Goal: Task Accomplishment & Management: Manage account settings

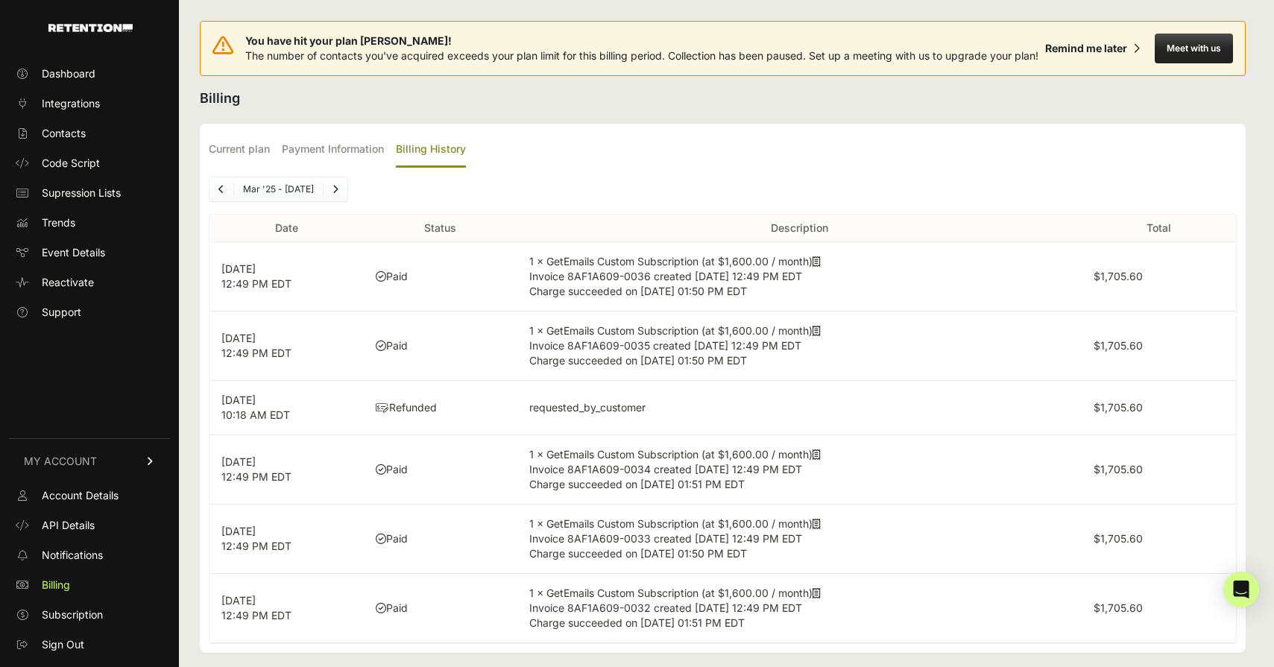
scroll to position [28, 0]
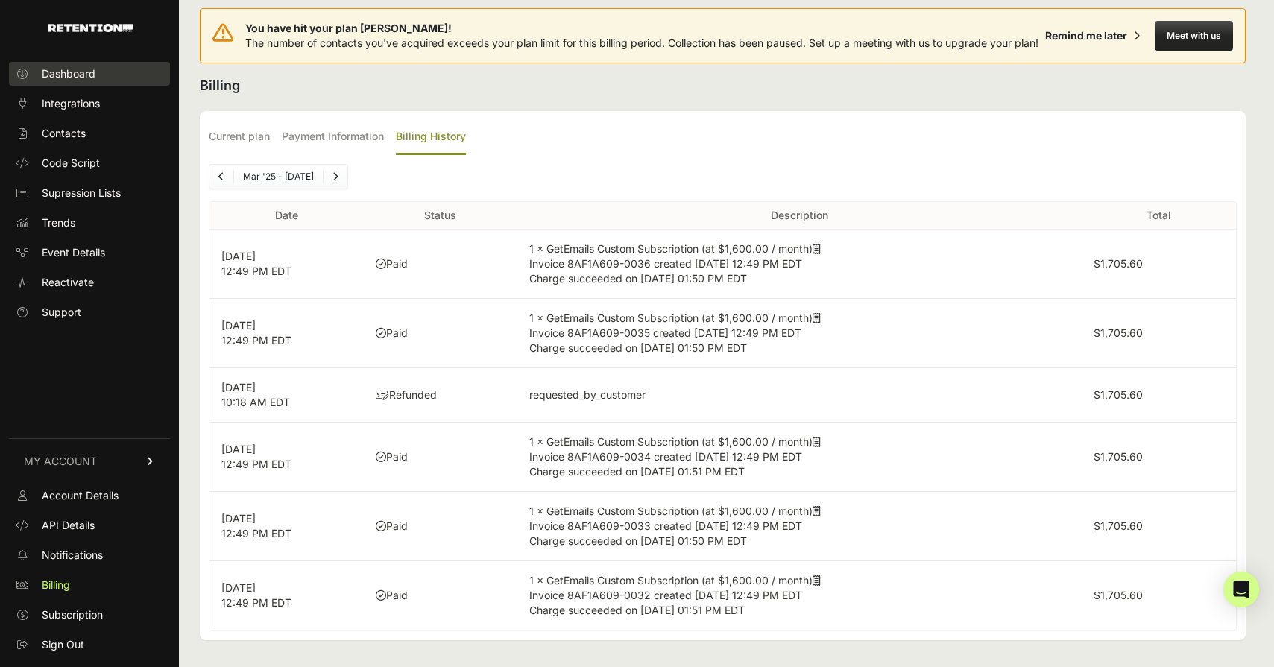
click at [89, 80] on span "Dashboard" at bounding box center [69, 73] width 54 height 15
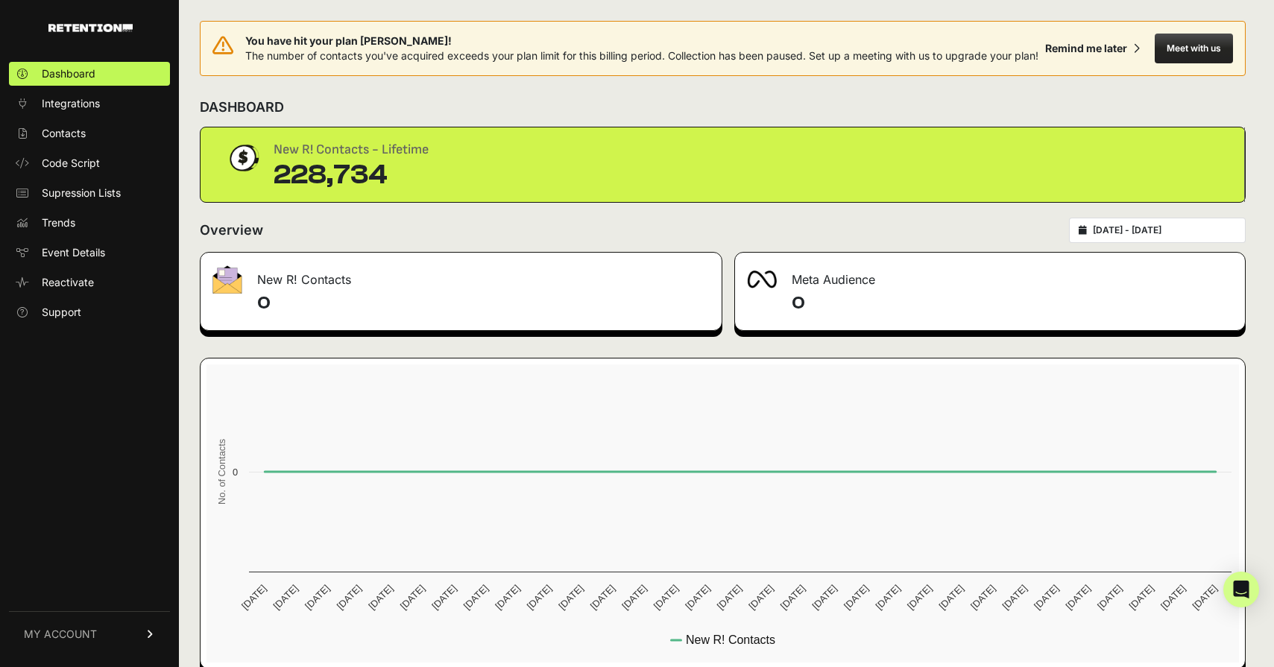
click at [1180, 243] on div "2025-08-19 - 2025-09-18" at bounding box center [1157, 230] width 177 height 25
click at [1155, 236] on input "2025-08-19 - 2025-09-18" at bounding box center [1163, 230] width 143 height 12
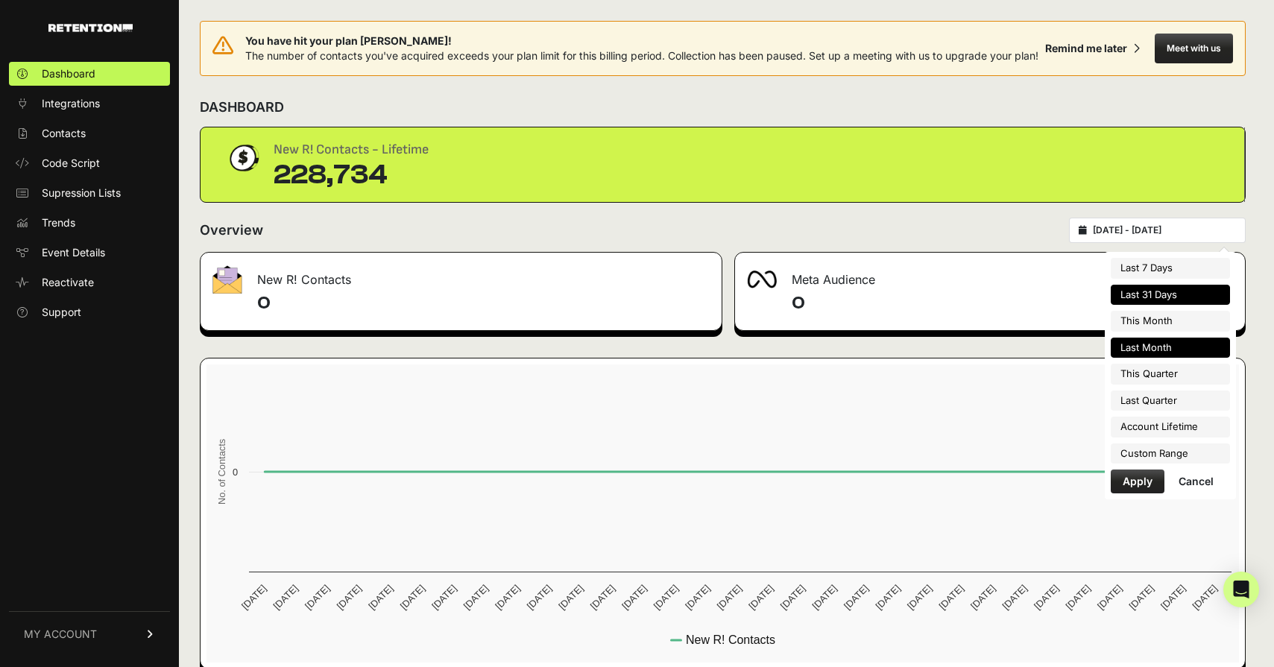
click at [1159, 342] on li "Last Month" at bounding box center [1169, 348] width 119 height 21
type input "[DATE] - [DATE]"
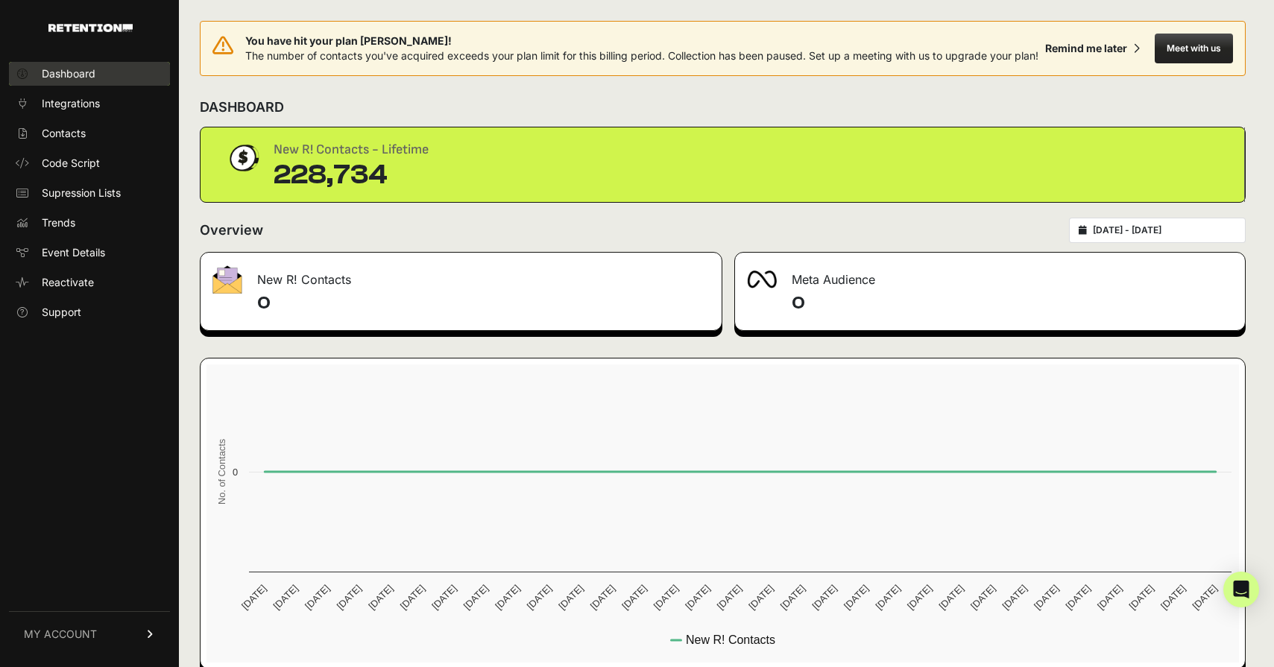
click at [117, 78] on link "Dashboard" at bounding box center [89, 74] width 161 height 24
click at [897, 184] on div "New R! Contacts - Lifetime 228,734" at bounding box center [722, 164] width 996 height 51
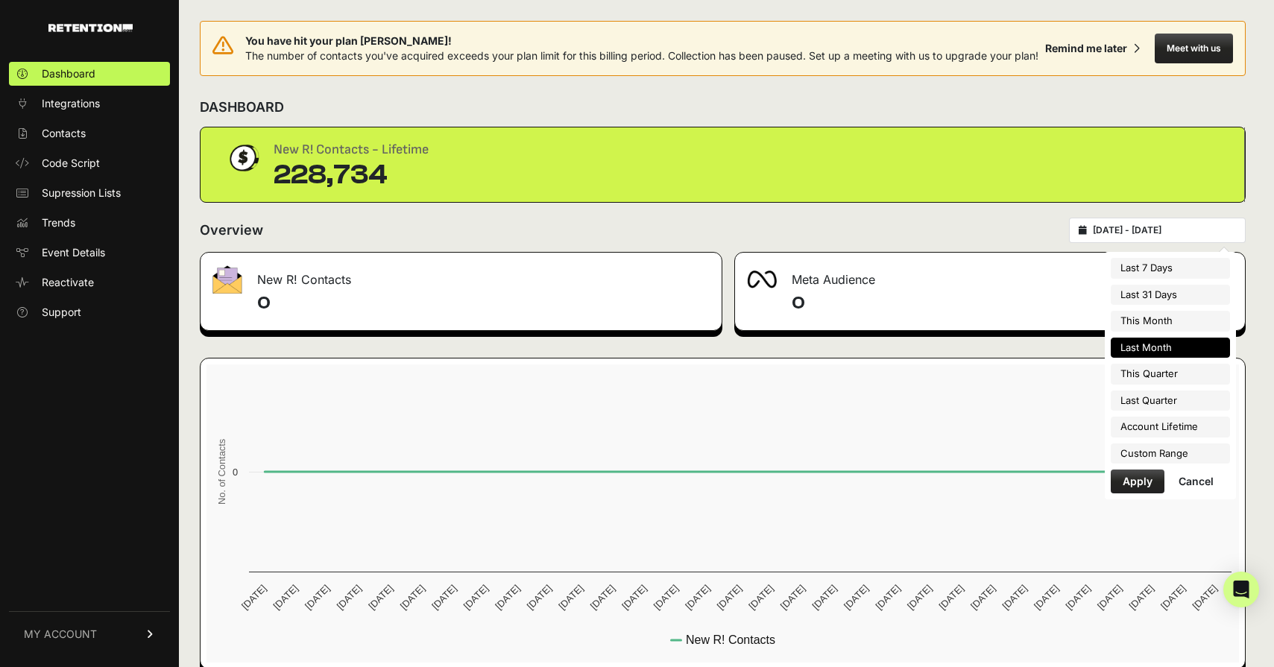
click at [1173, 236] on input "[DATE] - [DATE]" at bounding box center [1163, 230] width 143 height 12
click at [1157, 398] on li "Last Quarter" at bounding box center [1169, 400] width 119 height 21
type input "2025-04-01 - 2025-06-30"
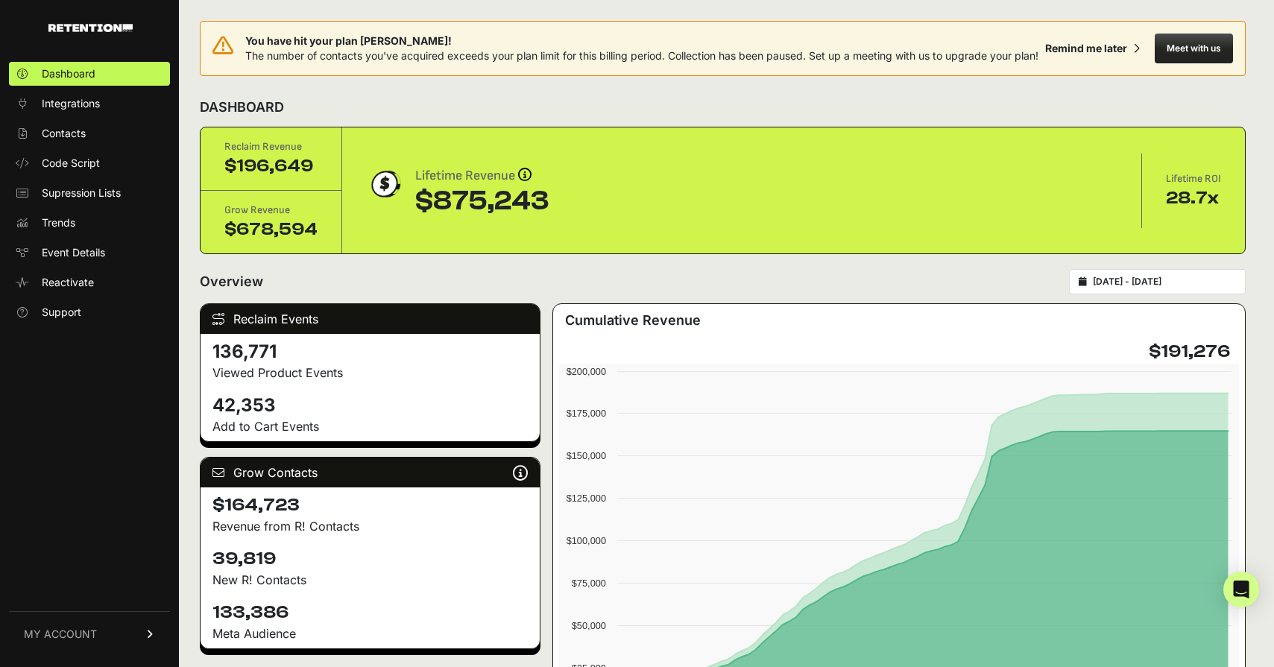
click at [1165, 294] on div "[DATE] - [DATE]" at bounding box center [1157, 281] width 177 height 25
click at [1141, 288] on input "[DATE] - [DATE]" at bounding box center [1163, 282] width 143 height 12
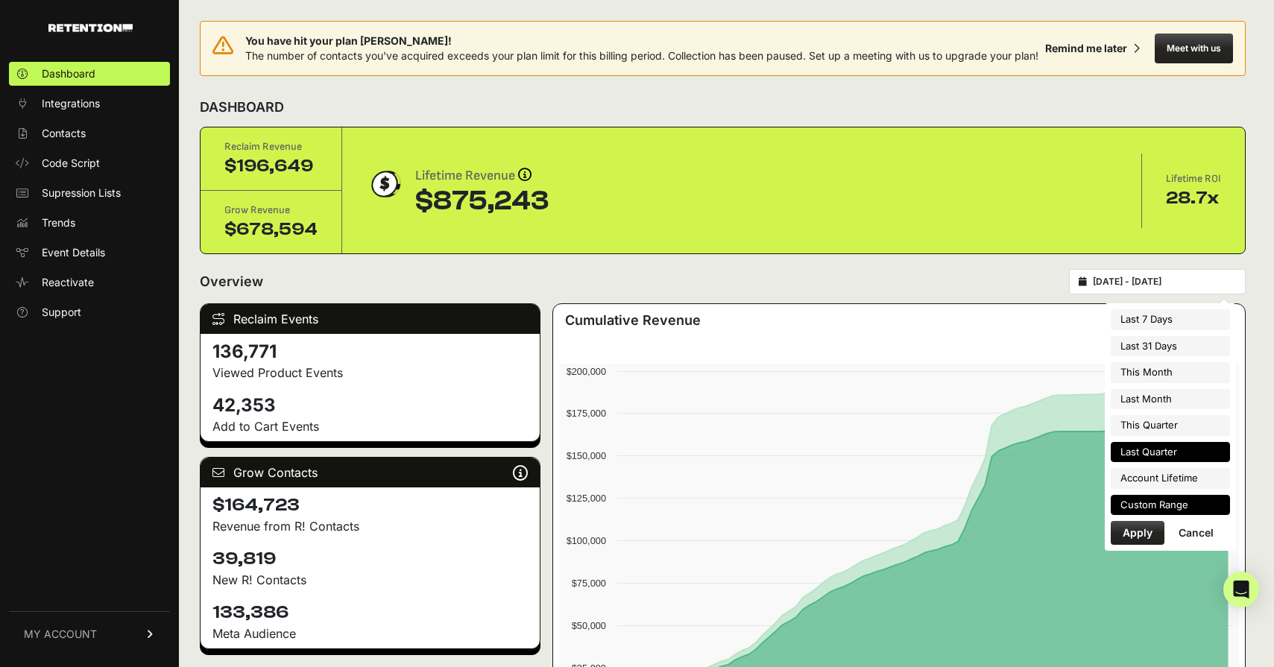
click at [1145, 500] on li "Custom Range" at bounding box center [1169, 505] width 119 height 21
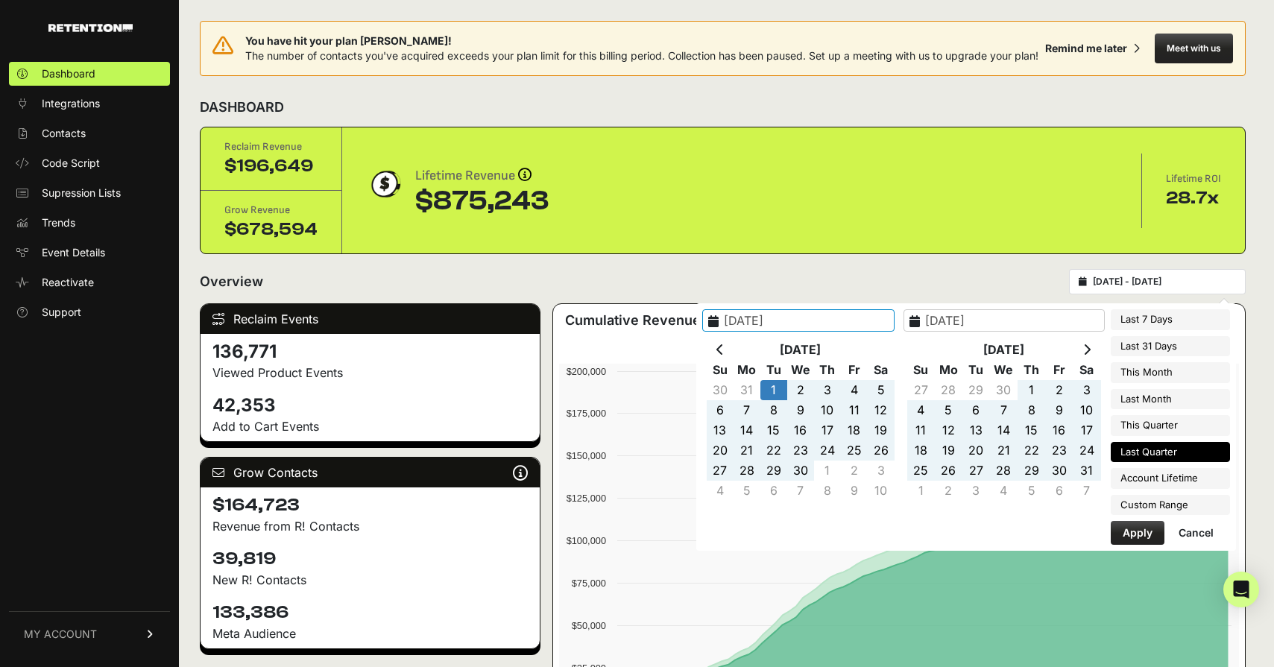
type input "2025-04-01"
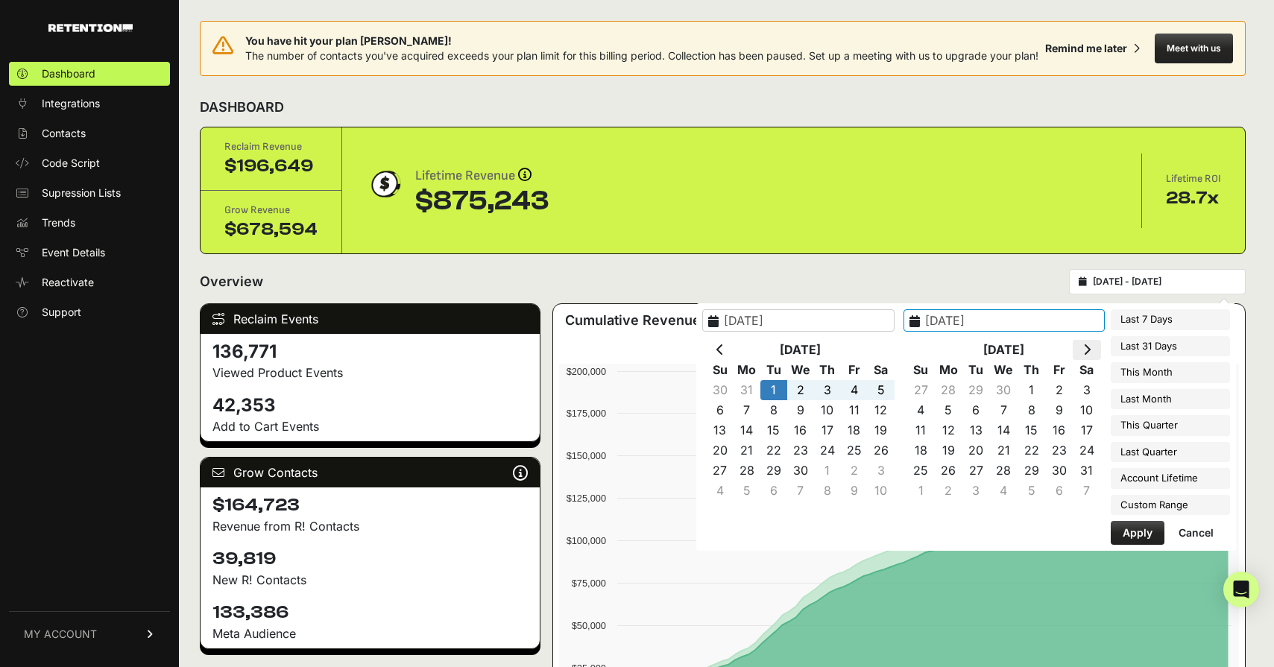
click at [1085, 351] on icon at bounding box center [1086, 350] width 7 height 12
type input "2025-08-01"
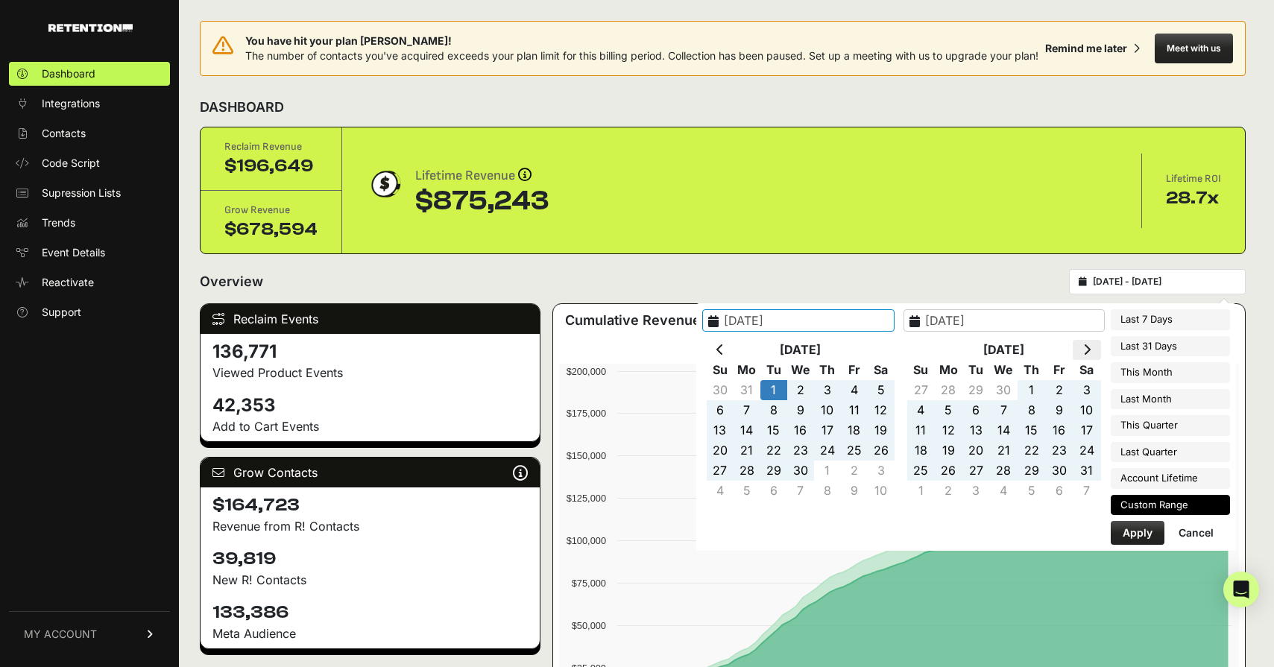
click at [1089, 349] on icon at bounding box center [1086, 350] width 7 height 12
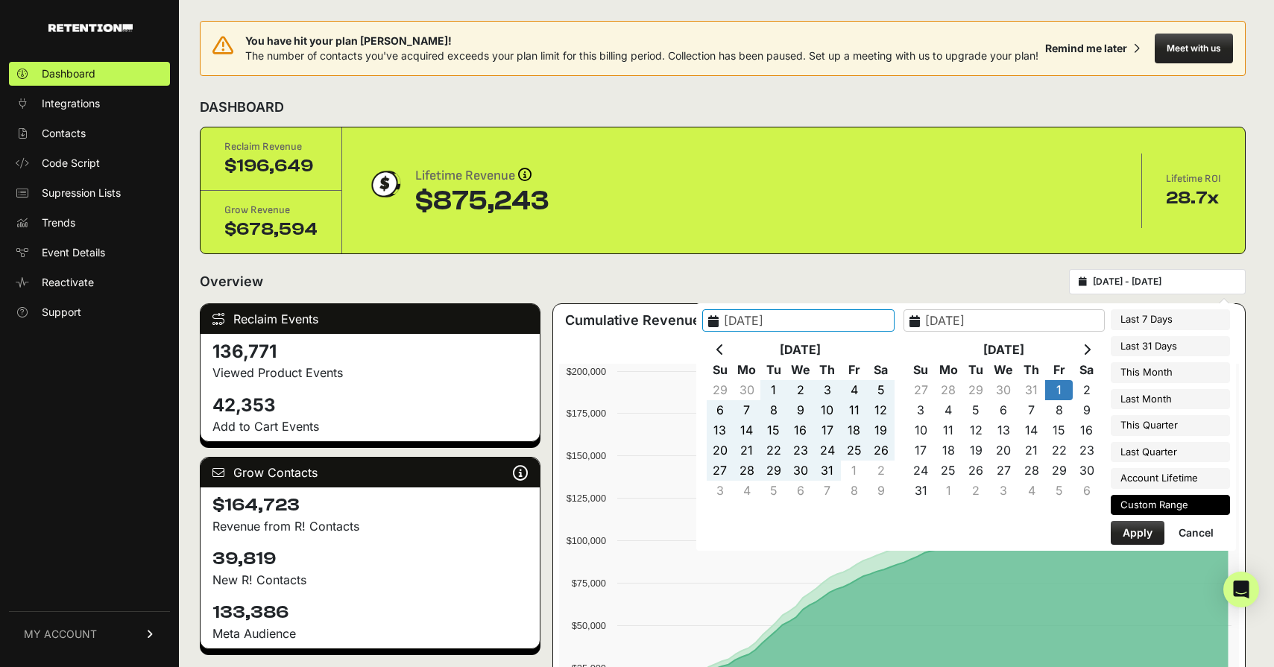
click at [1089, 349] on icon at bounding box center [1086, 350] width 7 height 12
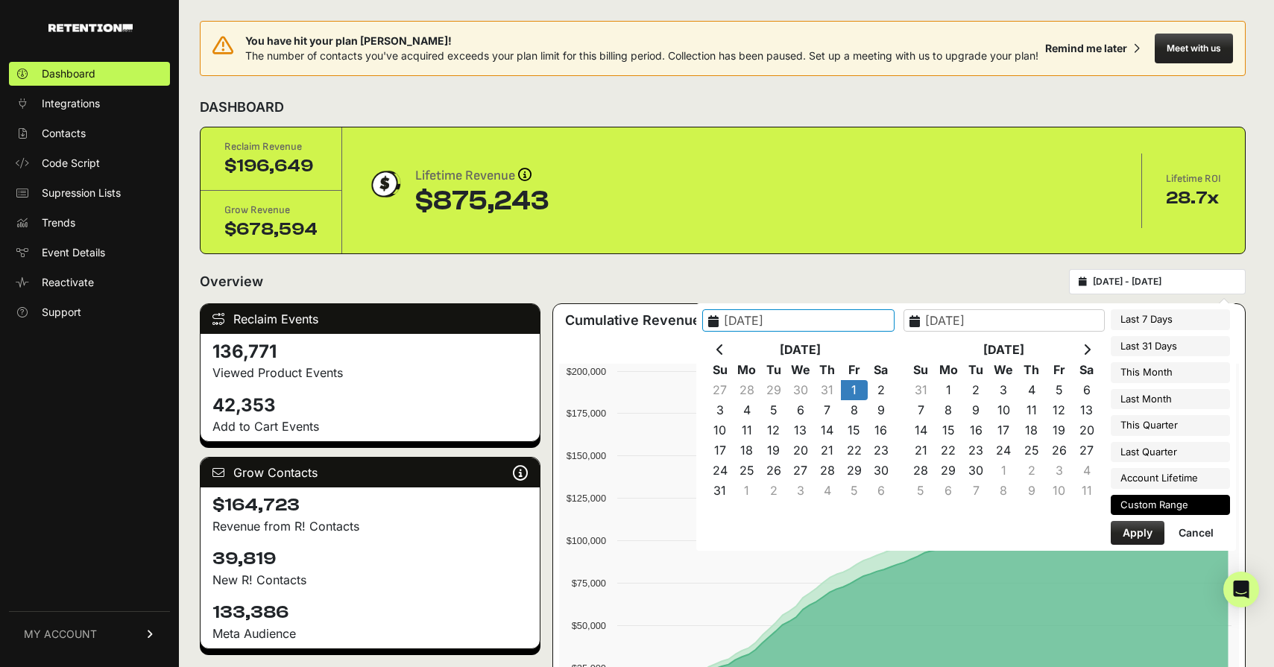
type input "2025-08-01"
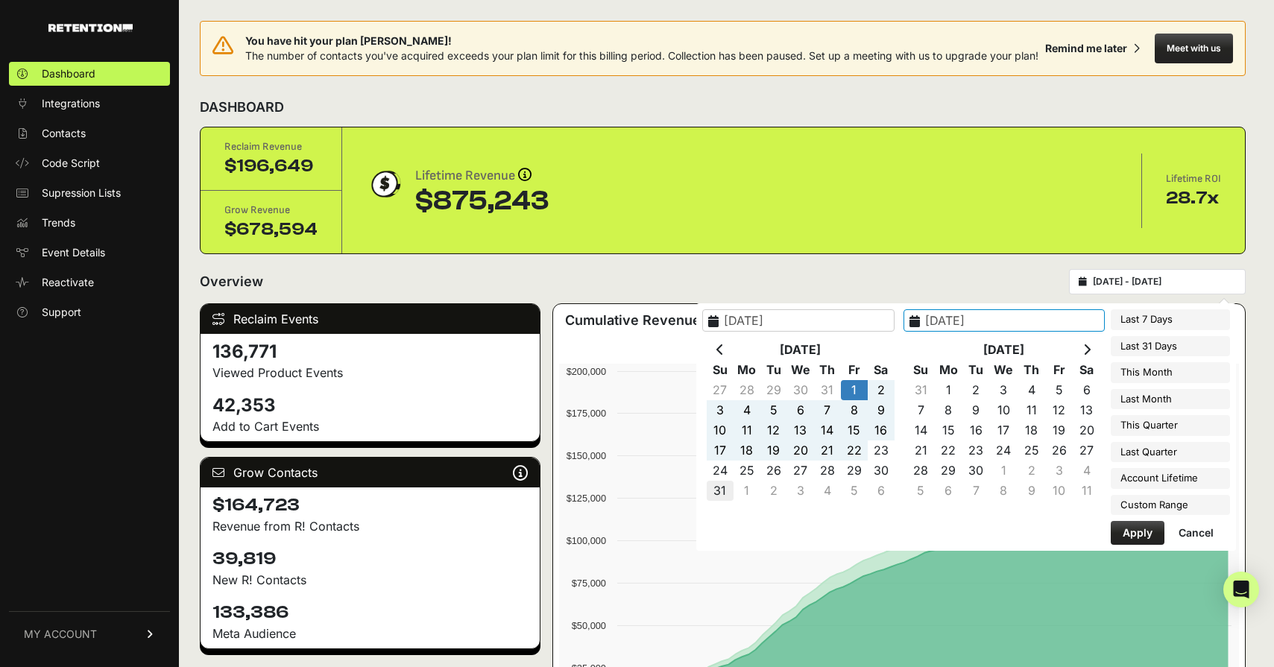
type input "2025-08-31"
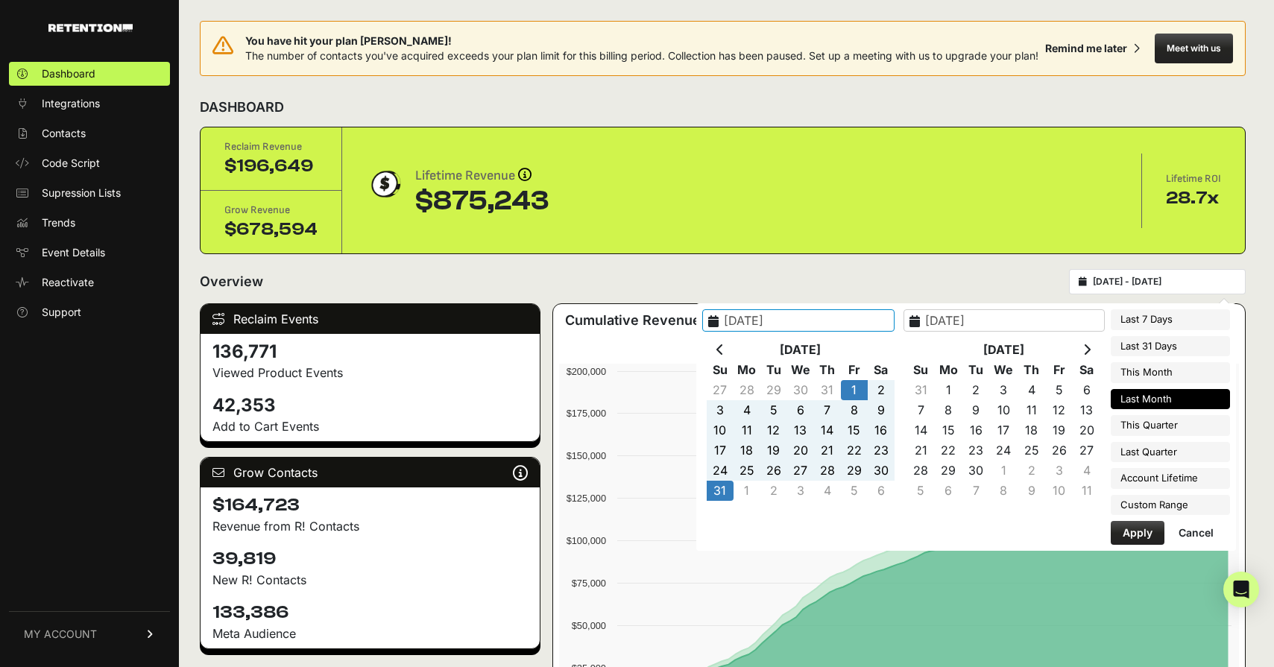
type input "2025-08-01"
click at [1128, 531] on button "Apply" at bounding box center [1137, 533] width 54 height 24
type input "2025-08-01 - 2025-08-31"
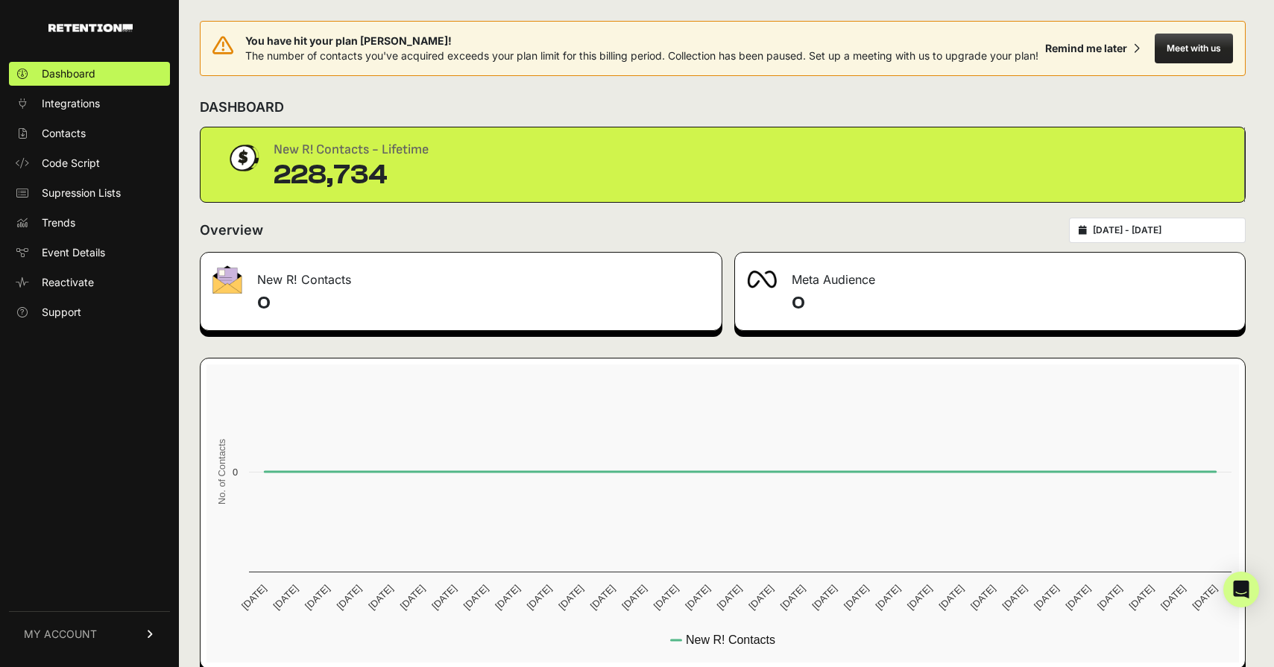
click at [322, 174] on div "228,734" at bounding box center [350, 175] width 155 height 30
click at [1114, 56] on div "Remind me later" at bounding box center [1086, 48] width 82 height 15
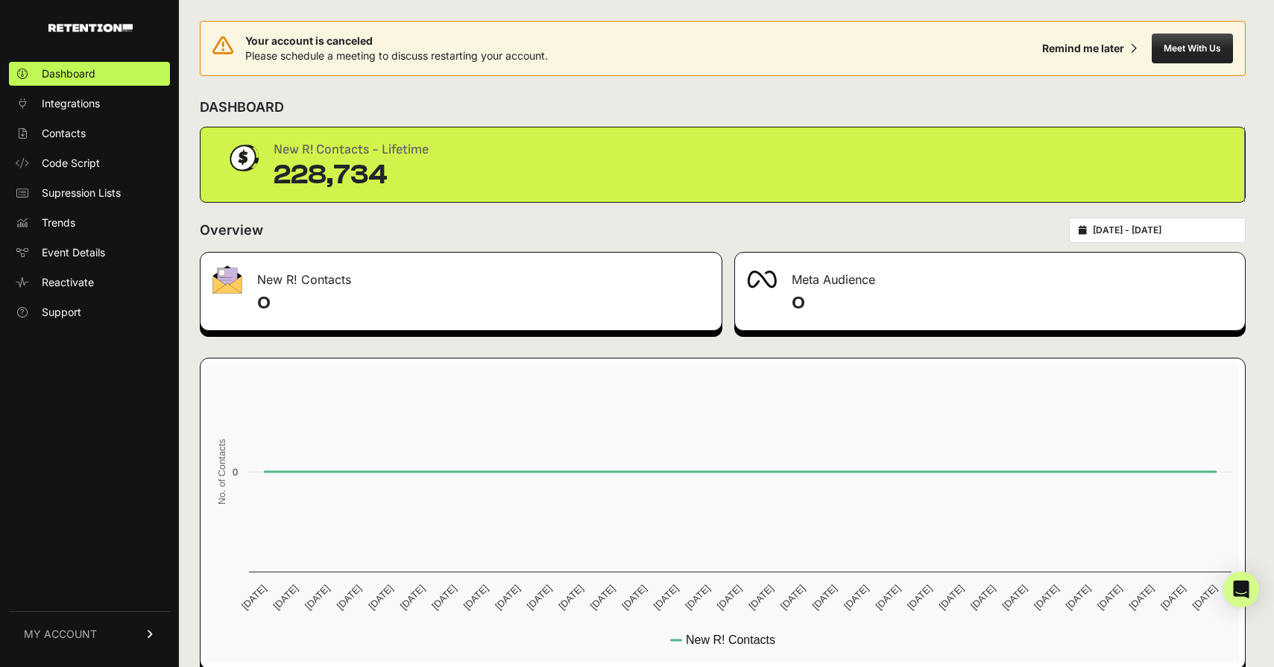
click at [52, 624] on link "MY ACCOUNT" at bounding box center [89, 633] width 161 height 45
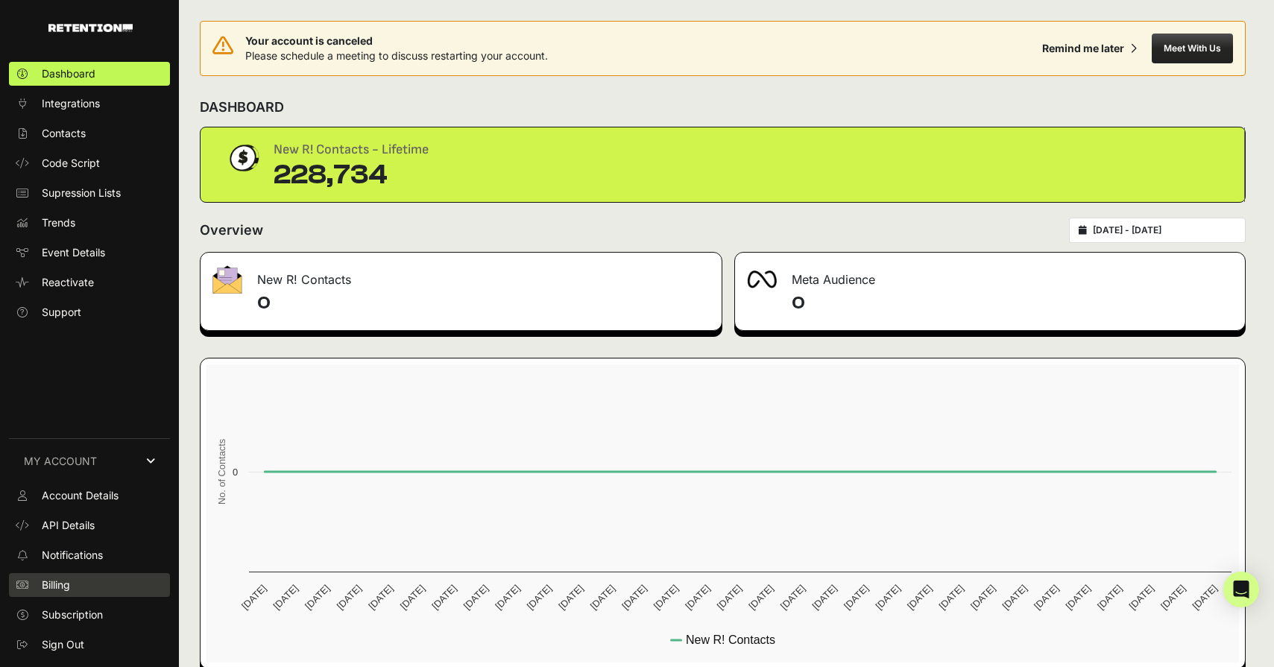
click at [66, 593] on link "Billing" at bounding box center [89, 585] width 161 height 24
